Goal: Task Accomplishment & Management: Manage account settings

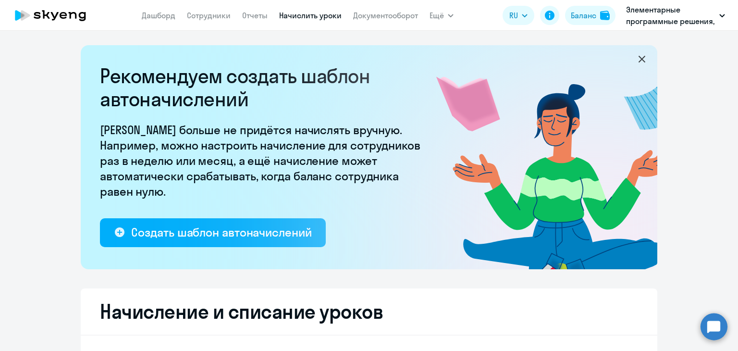
select select "10"
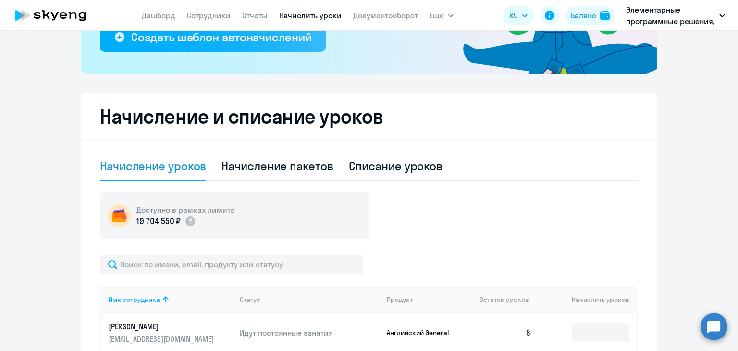
scroll to position [288, 0]
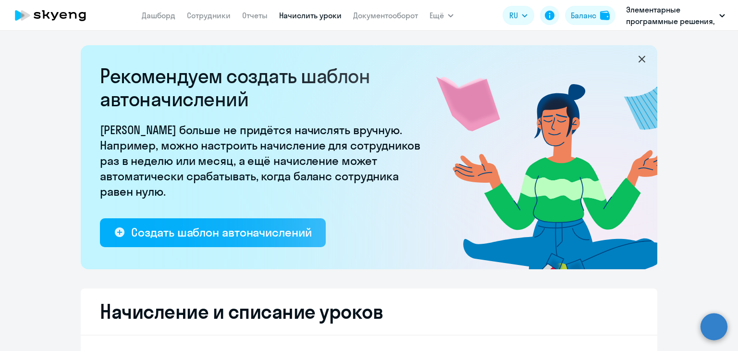
select select "10"
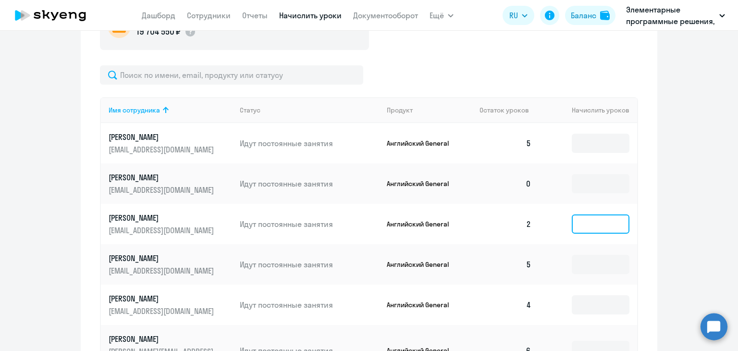
click at [600, 228] on input at bounding box center [601, 223] width 58 height 19
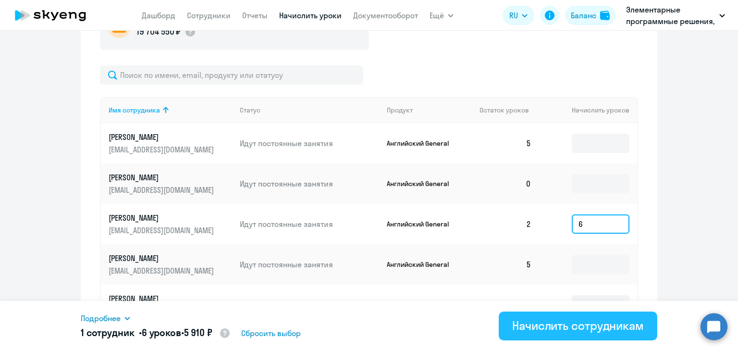
type input "6"
click at [576, 324] on div "Начислить сотрудникам" at bounding box center [578, 325] width 132 height 15
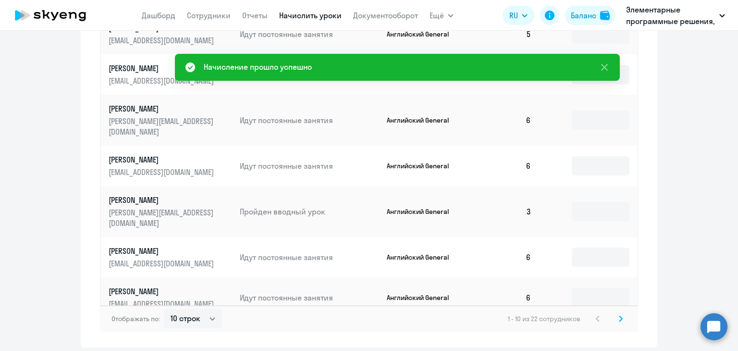
scroll to position [593, 0]
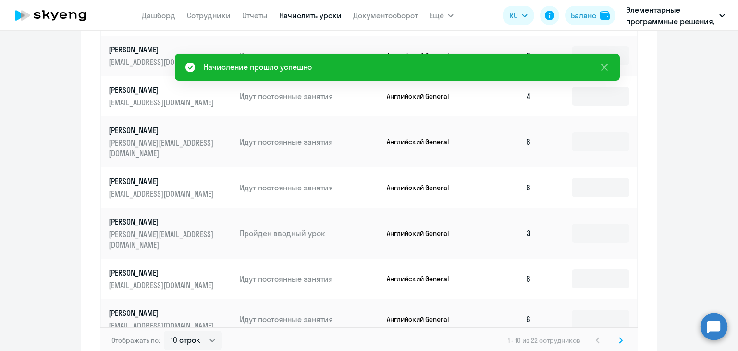
click at [619, 334] on svg-icon at bounding box center [621, 340] width 12 height 12
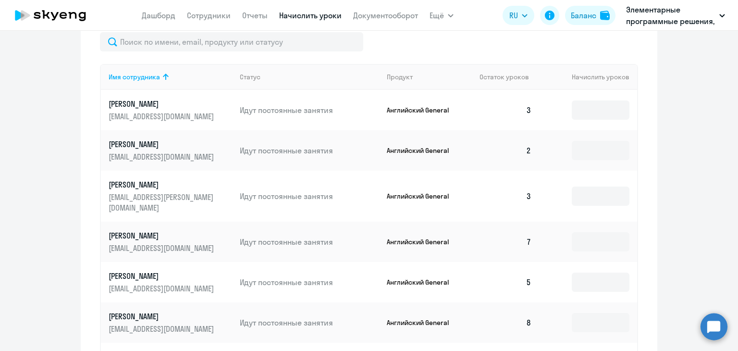
scroll to position [401, 0]
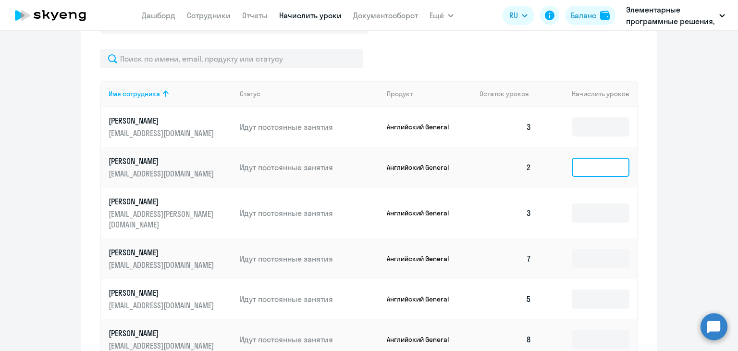
click at [599, 164] on input at bounding box center [601, 167] width 58 height 19
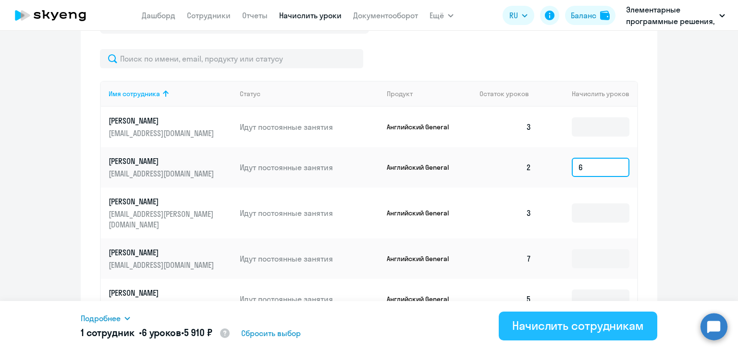
type input "6"
click at [576, 328] on div "Начислить сотрудникам" at bounding box center [578, 325] width 132 height 15
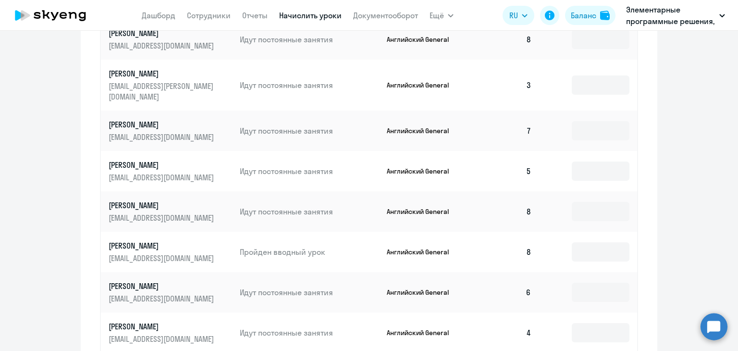
scroll to position [641, 0]
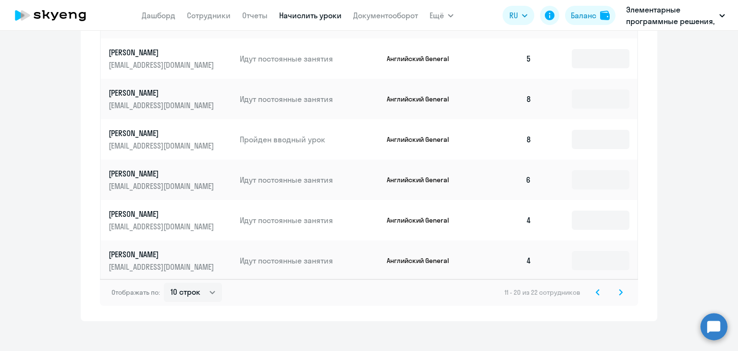
click at [622, 281] on div "Отображать по: 10 строк 30 строк 50 строк 11 - 20 из 22 сотрудников" at bounding box center [369, 292] width 538 height 27
click at [615, 286] on svg-icon at bounding box center [621, 292] width 12 height 12
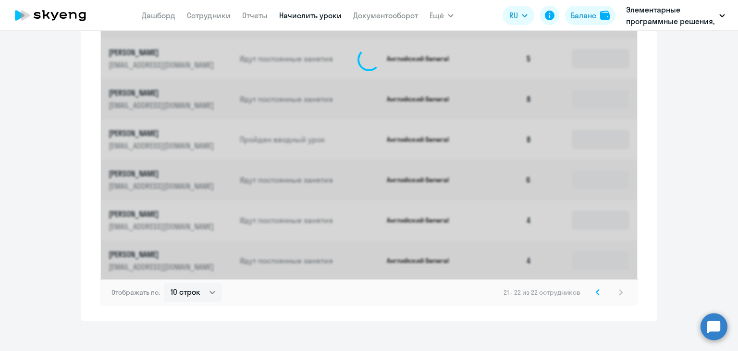
scroll to position [355, 0]
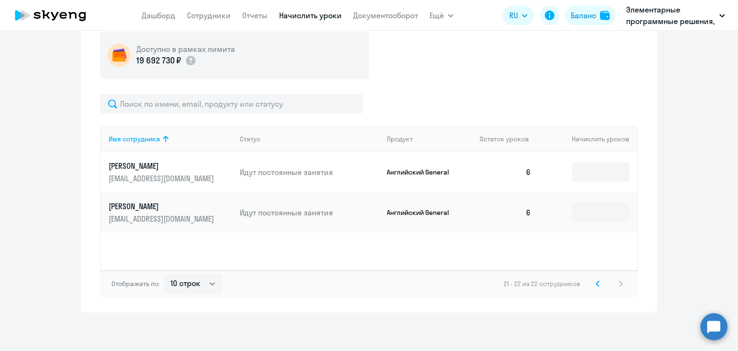
click at [596, 288] on svg-icon at bounding box center [598, 284] width 12 height 12
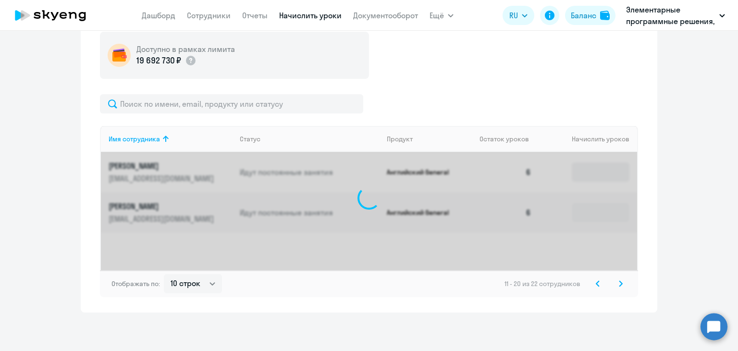
scroll to position [641, 0]
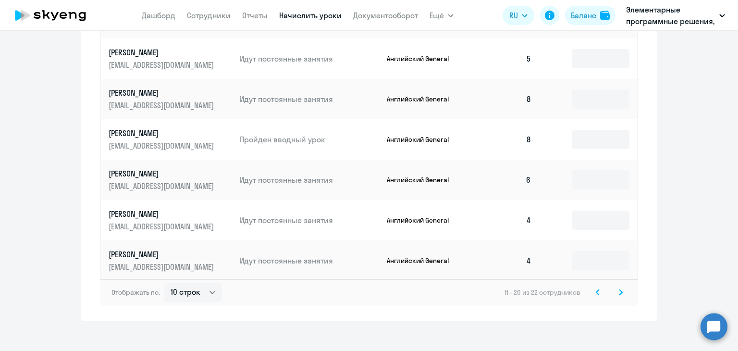
click at [592, 286] on svg-icon at bounding box center [598, 292] width 12 height 12
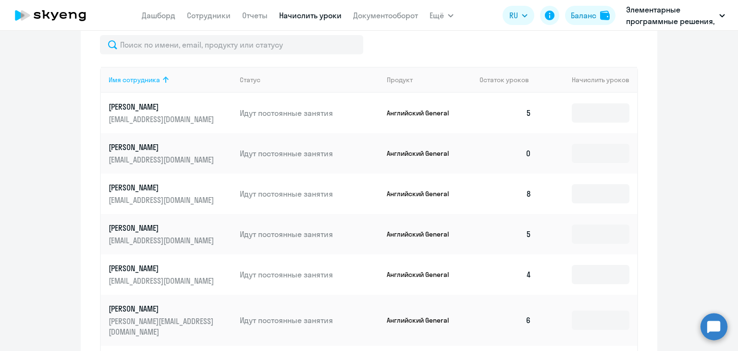
scroll to position [353, 0]
